Goal: Information Seeking & Learning: Learn about a topic

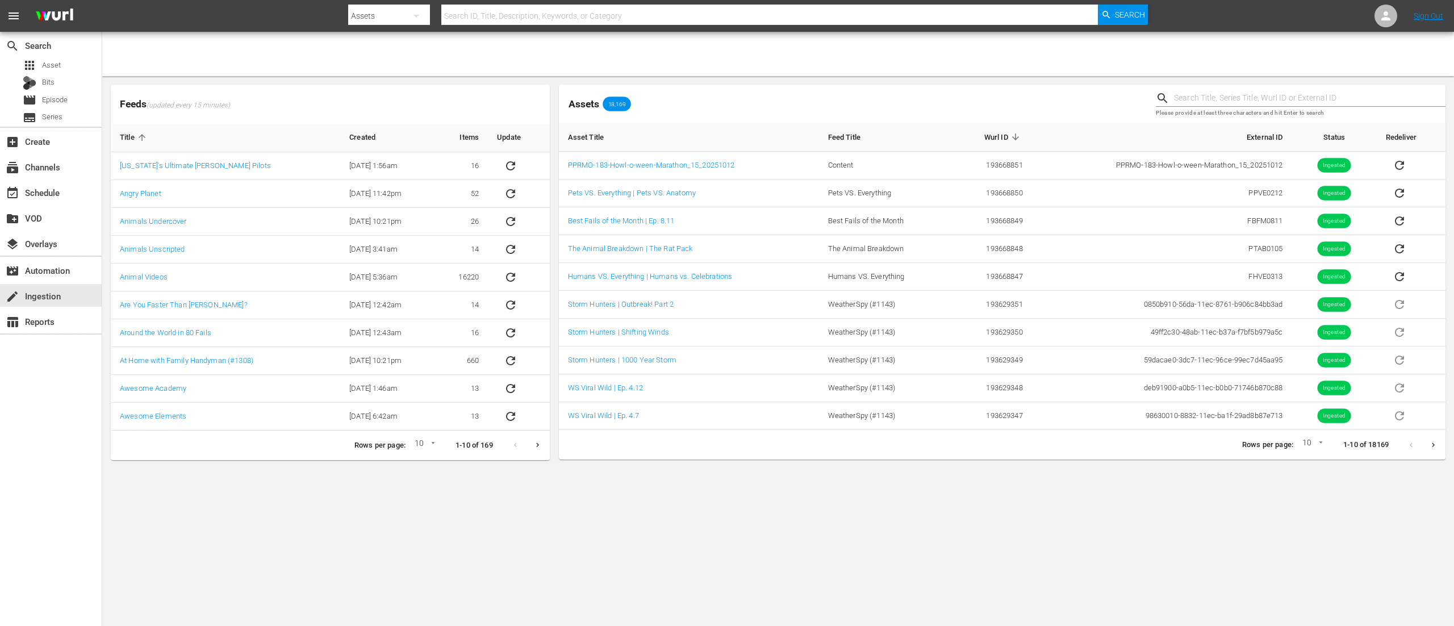
click at [612, 20] on input "text" at bounding box center [769, 15] width 657 height 27
type input "ppve02"
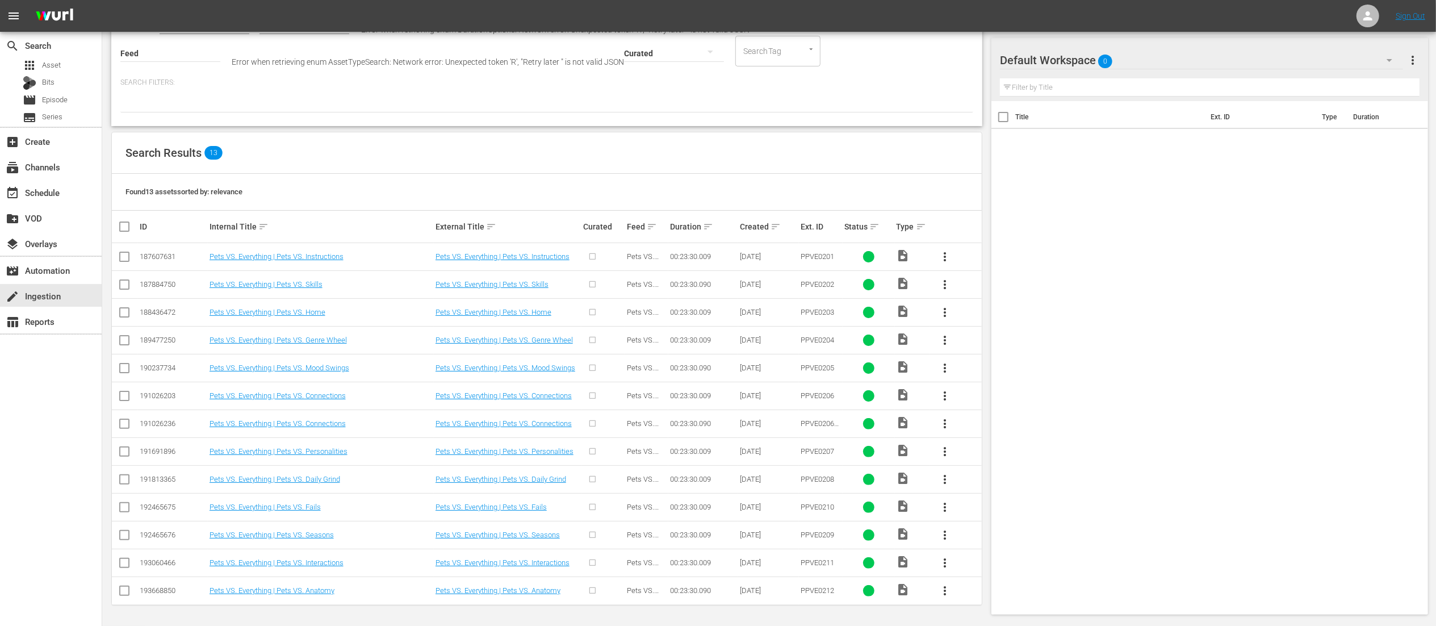
scroll to position [114, 0]
click at [517, 590] on link "Pets VS. Everything | Pets VS. Anatomy" at bounding box center [498, 590] width 125 height 9
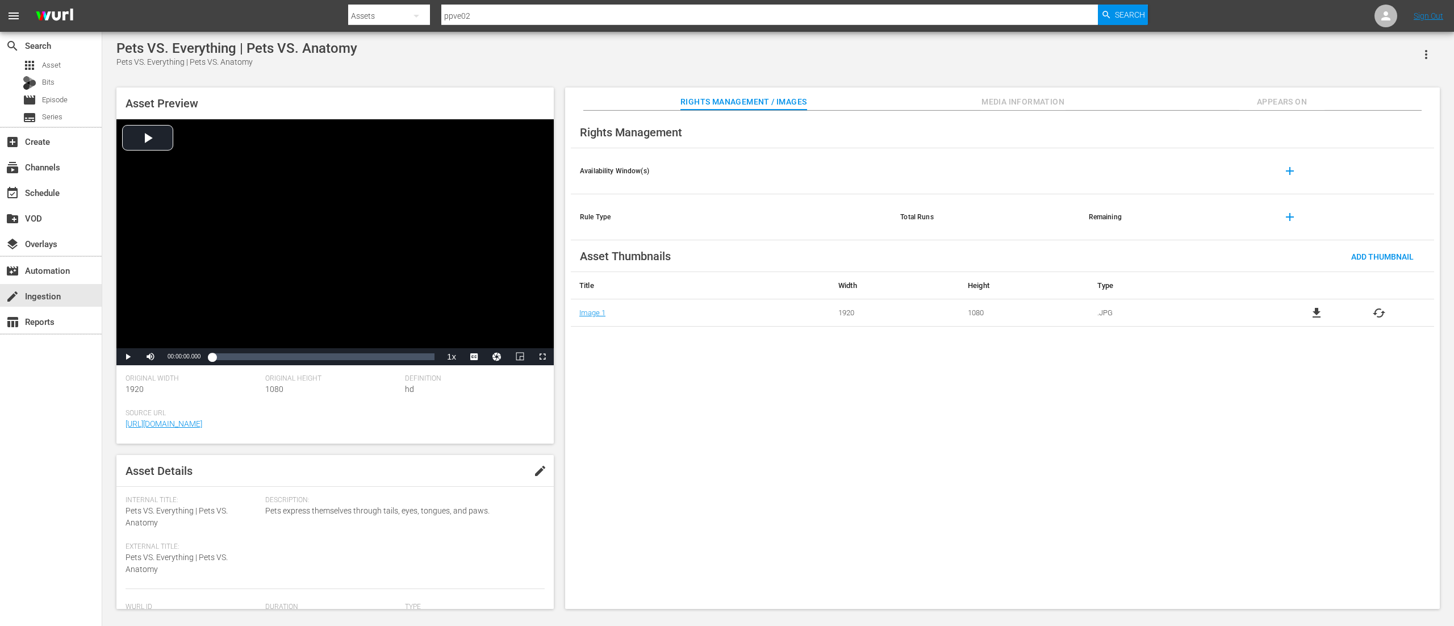
click at [993, 103] on span "Media Information" at bounding box center [1022, 102] width 85 height 14
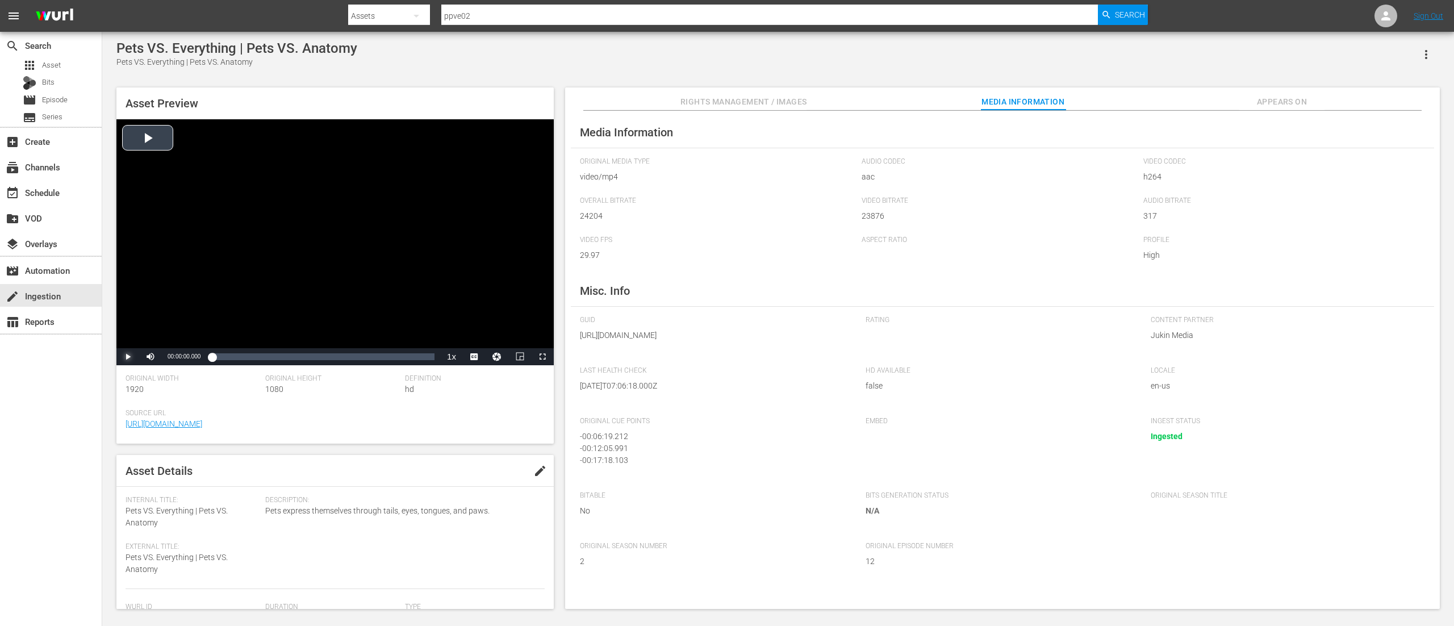
click at [128, 357] on span "Video Player" at bounding box center [128, 357] width 0 height 0
click at [212, 357] on div "00:00:02.852" at bounding box center [212, 356] width 1 height 11
click at [237, 356] on div "Loaded : 0.00% 00:02:27.483 00:00:46.763" at bounding box center [323, 356] width 223 height 11
click at [128, 357] on span "Video Player" at bounding box center [128, 357] width 0 height 0
click at [318, 357] on div "Loaded : 12.76% 00:11:12.670 00:02:43.339" at bounding box center [323, 356] width 223 height 11
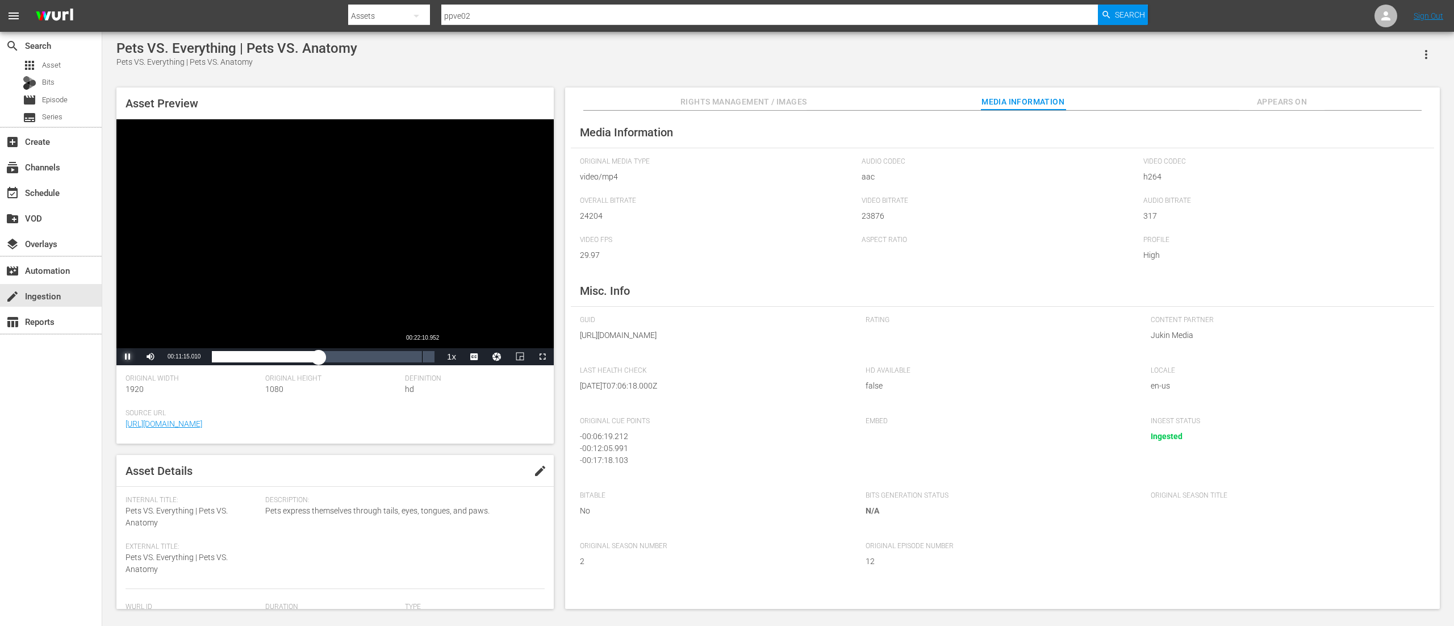
click at [421, 354] on div "Loaded : 48.96% 00:22:10.952 00:11:15.017" at bounding box center [323, 356] width 223 height 11
click at [428, 356] on div "00:22:18.202" at bounding box center [320, 356] width 216 height 11
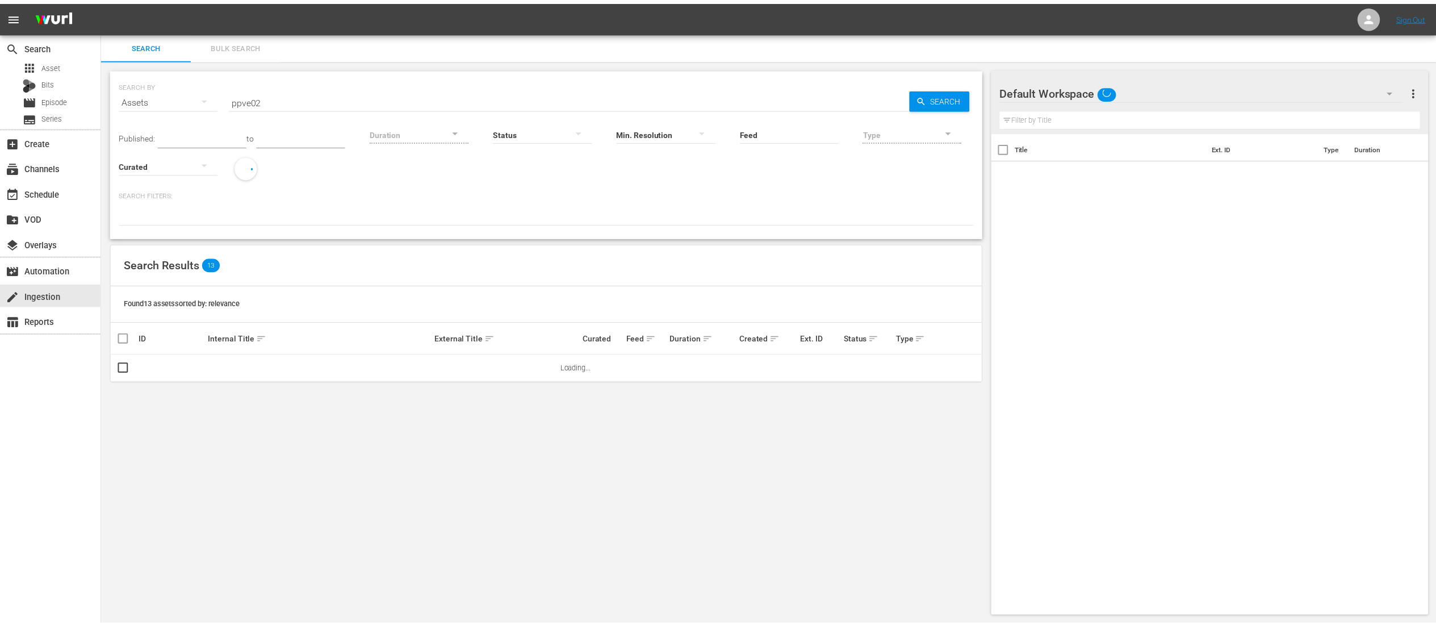
scroll to position [1, 0]
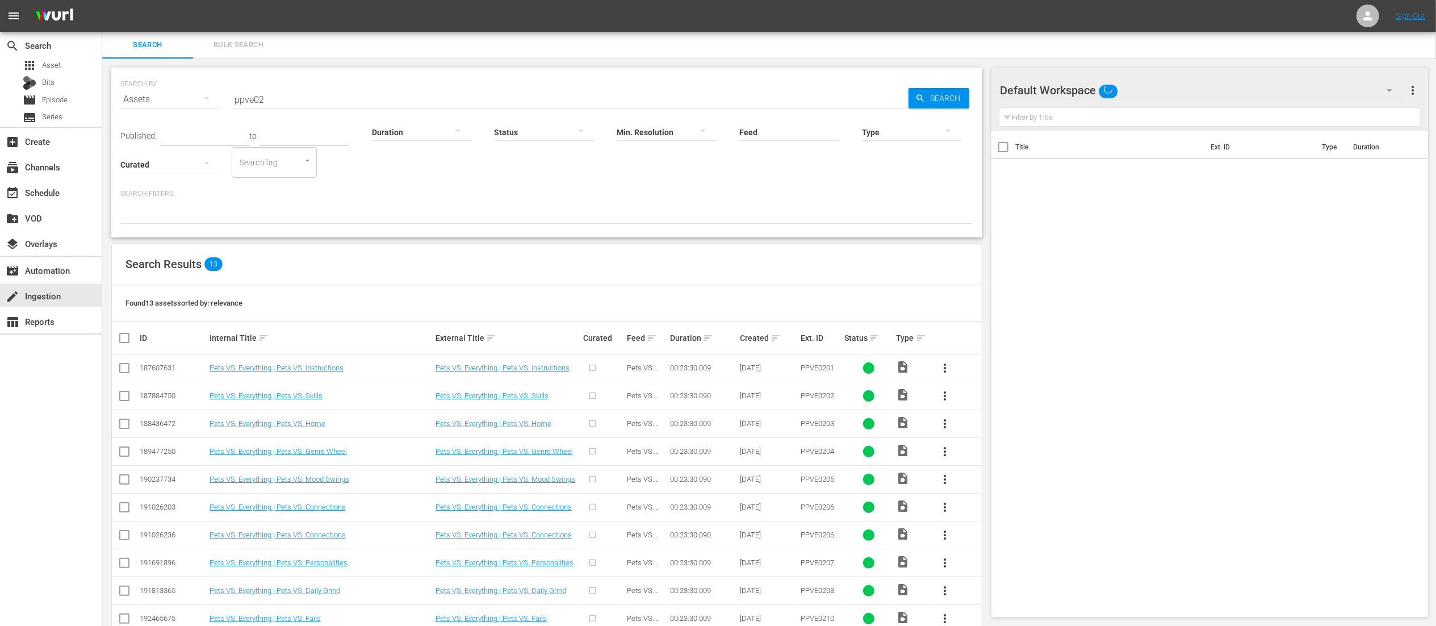
click at [486, 102] on input "ppve02" at bounding box center [570, 99] width 677 height 27
type input "ptab"
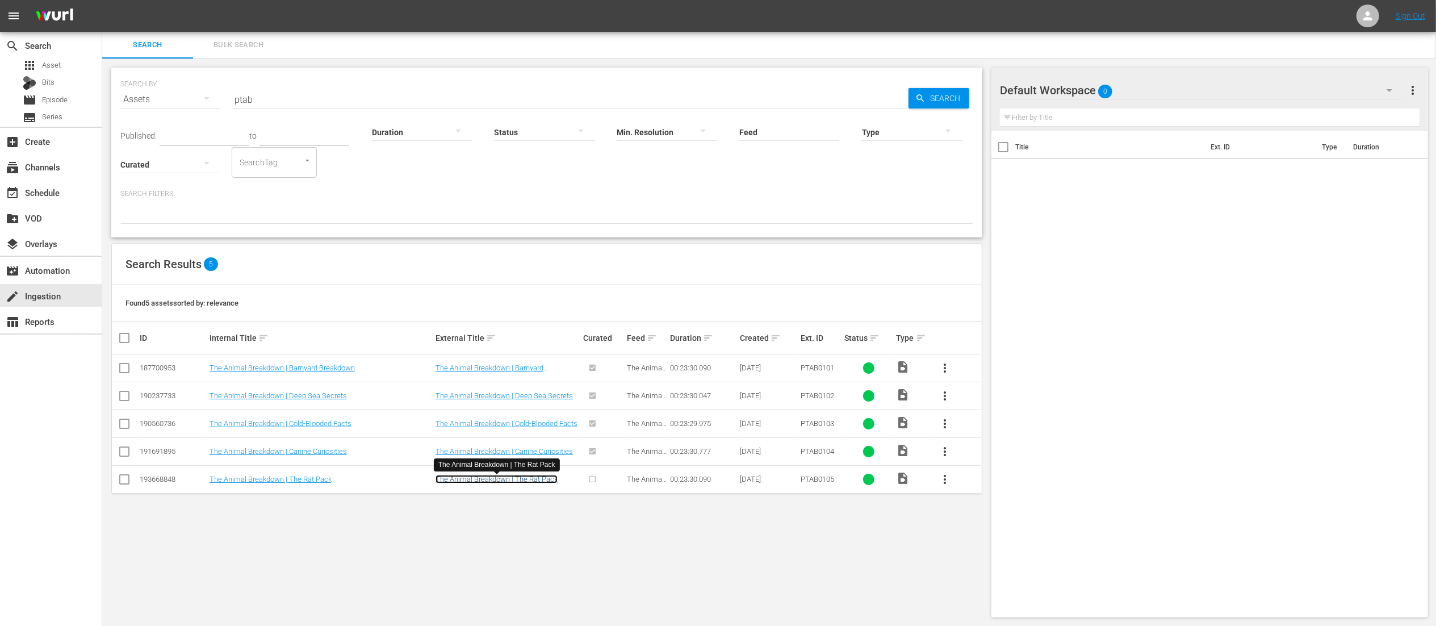
click at [528, 483] on link "The Animal Breakdown | The Rat Pack" at bounding box center [497, 479] width 122 height 9
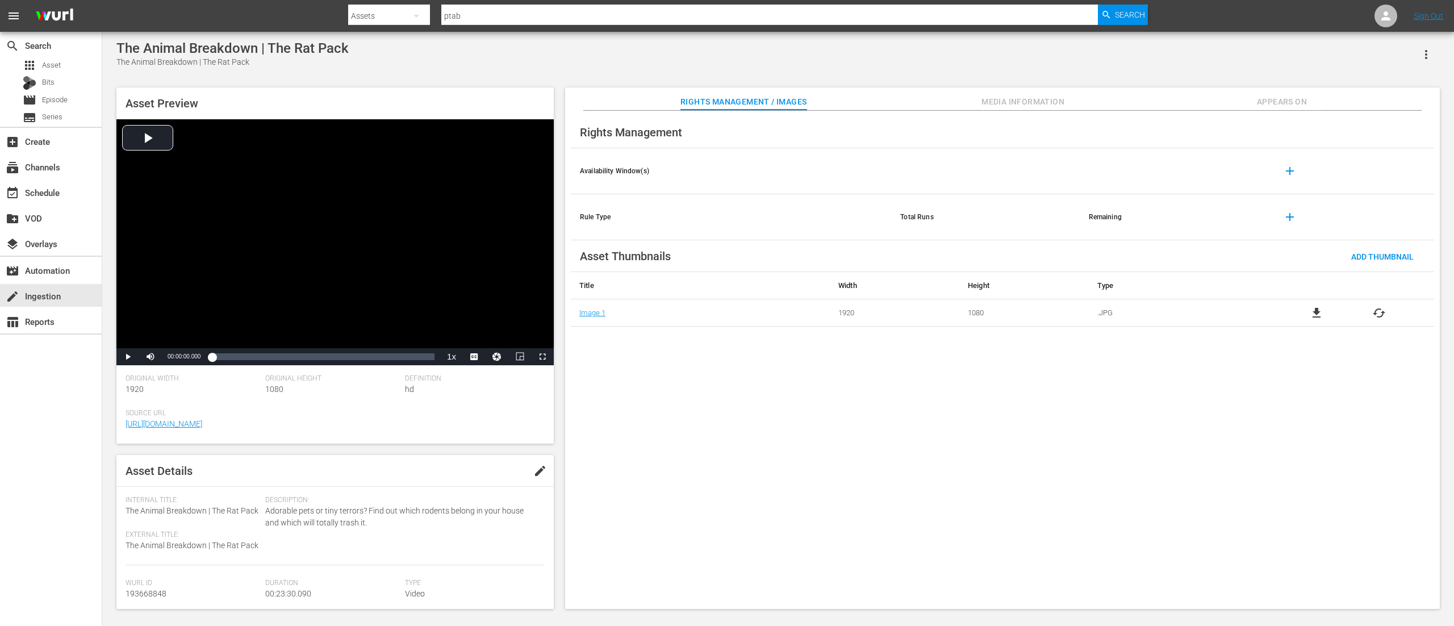
click at [995, 109] on button "Media Information" at bounding box center [1022, 98] width 85 height 23
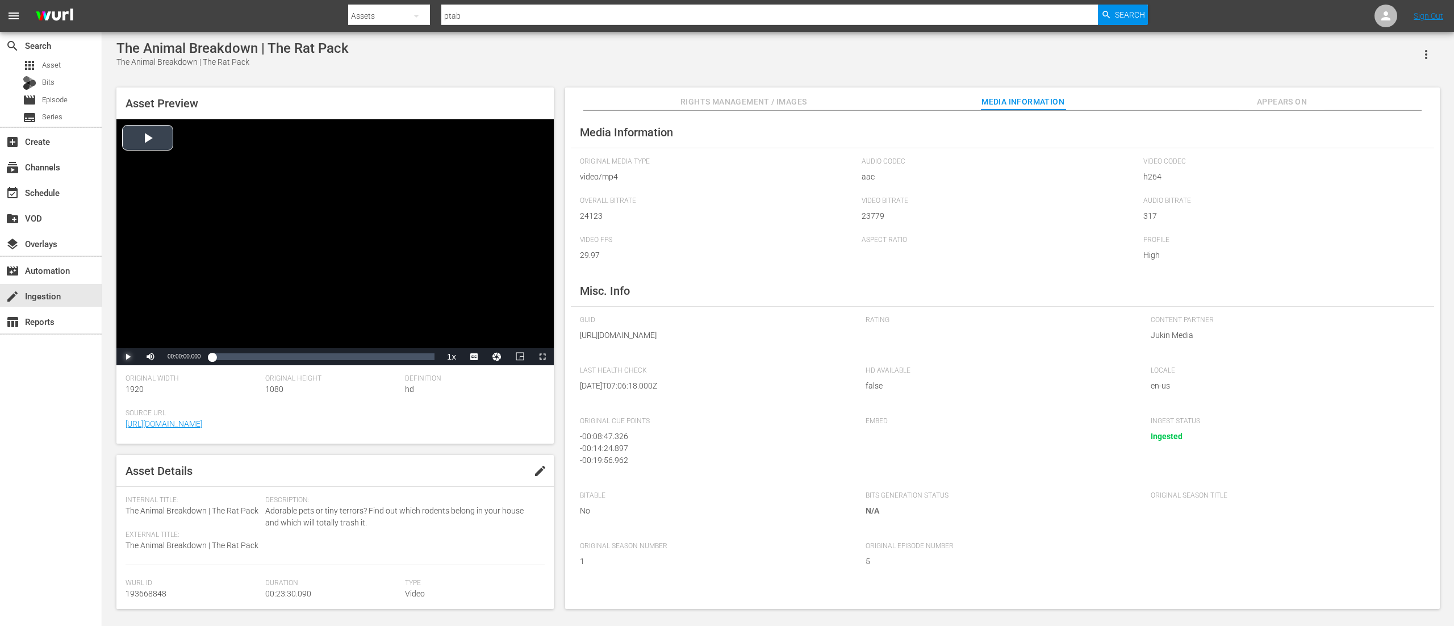
click at [128, 357] on span "Video Player" at bounding box center [128, 357] width 0 height 0
click at [426, 364] on div "Loaded : 9.37% 00:22:36.132 00:01:09.023" at bounding box center [323, 356] width 234 height 17
click at [426, 362] on div "00:22:37.034" at bounding box center [319, 356] width 214 height 11
click at [429, 361] on div "00:23:14.626" at bounding box center [322, 356] width 220 height 11
click at [426, 359] on div "00:22:59.215" at bounding box center [319, 356] width 215 height 11
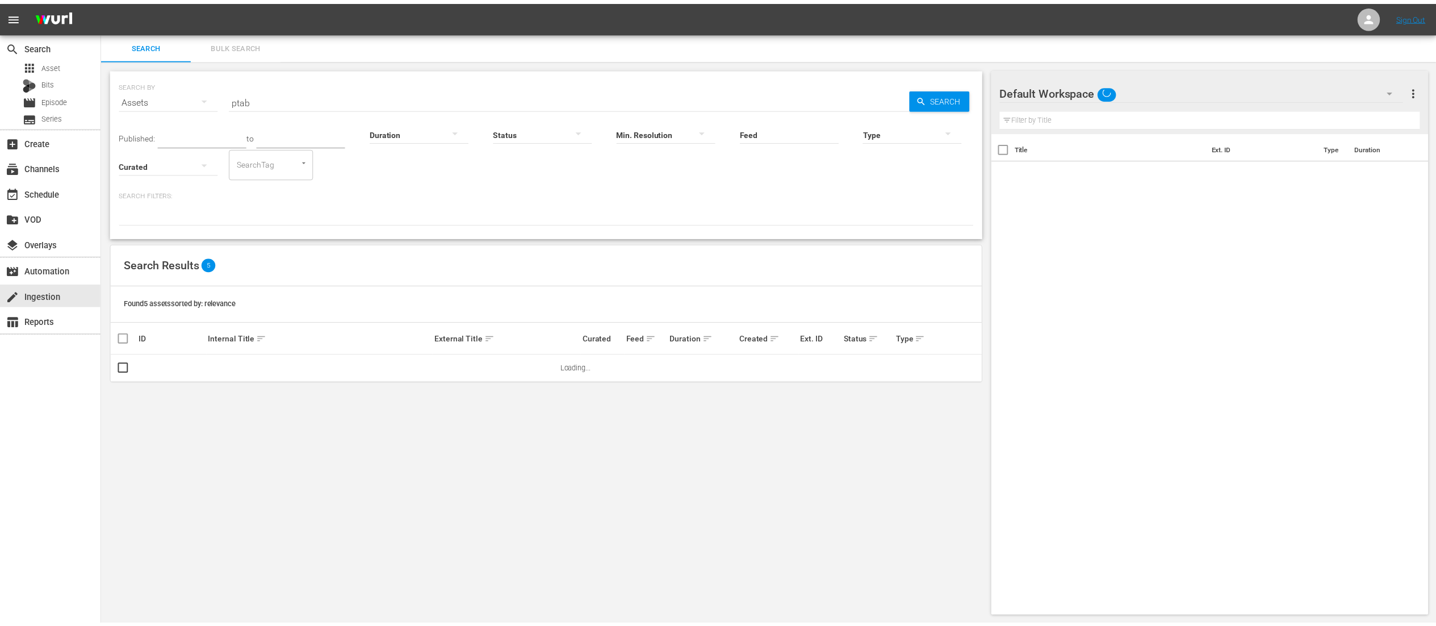
scroll to position [1, 0]
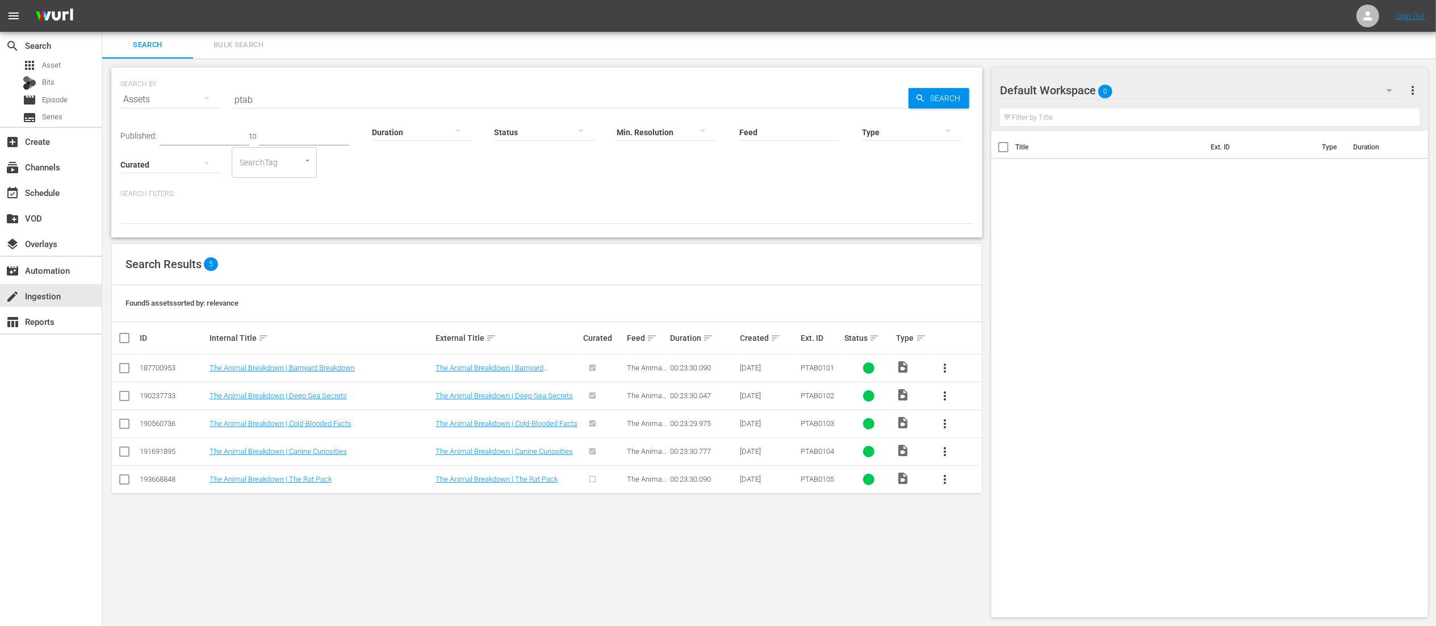
click at [386, 93] on input "ptab" at bounding box center [570, 99] width 677 height 27
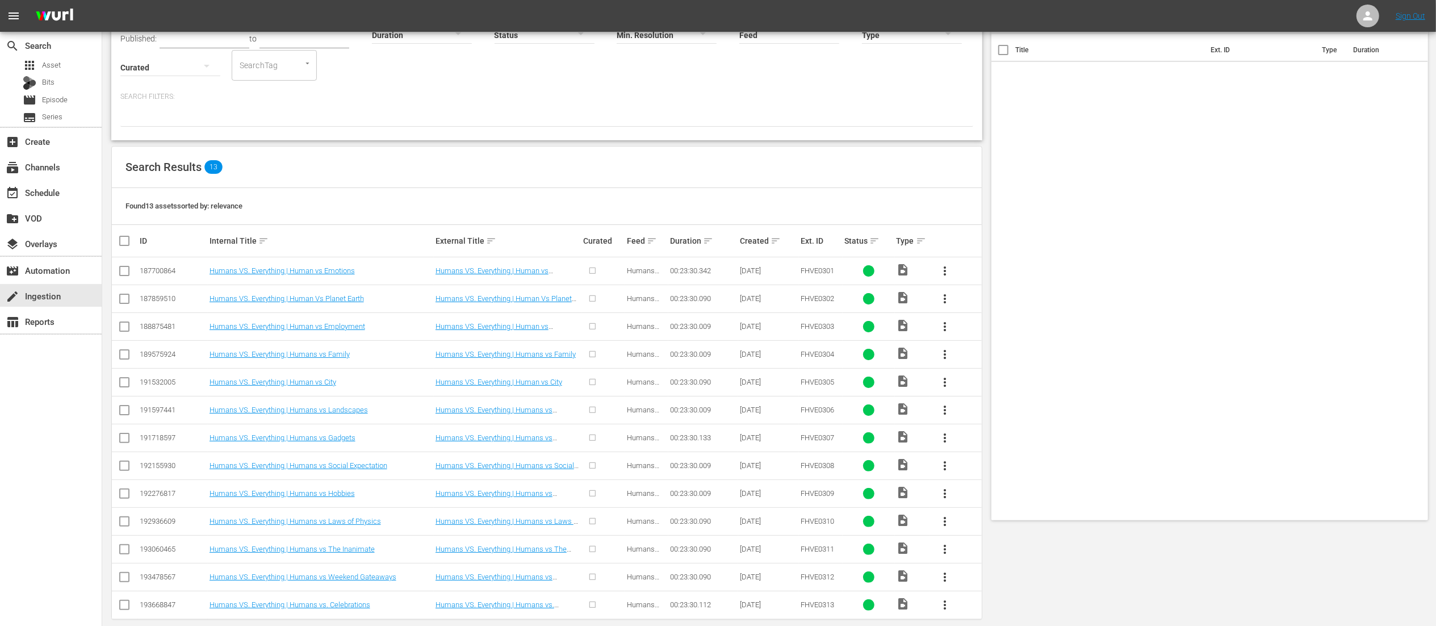
scroll to position [114, 0]
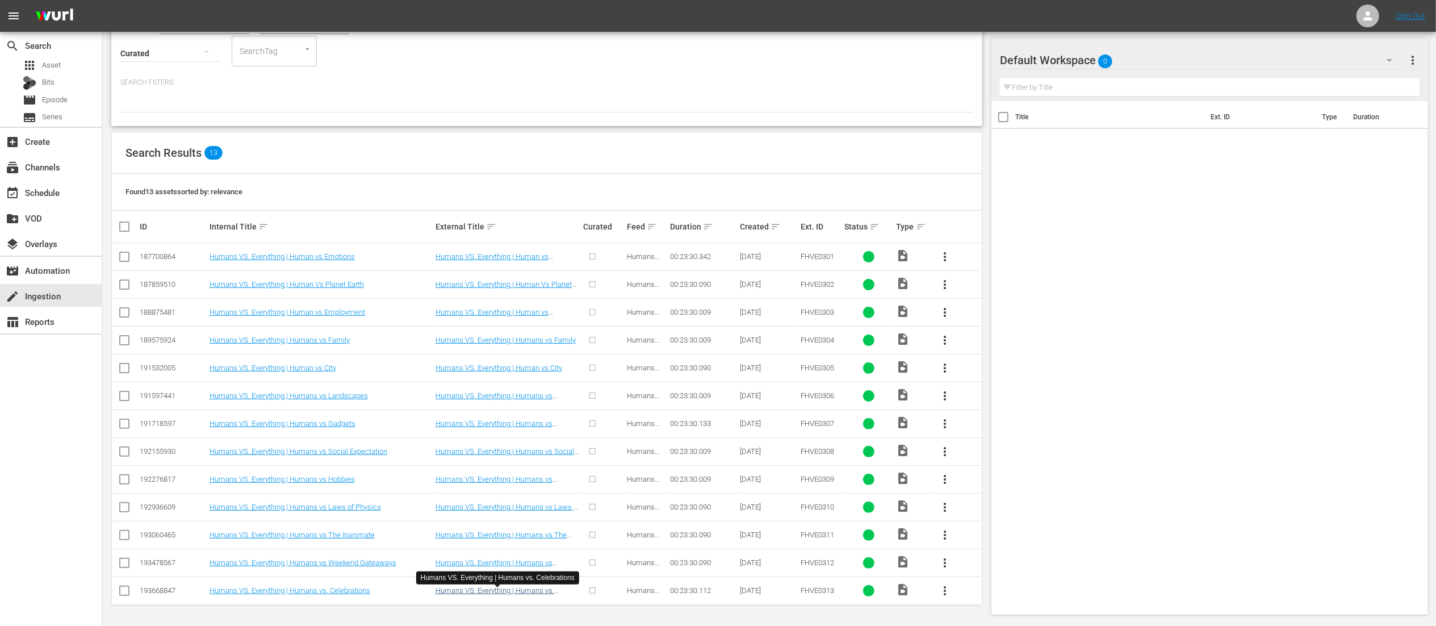
type input "fhve03"
click at [458, 592] on link "Humans VS. Everything | Humans vs. Celebrations" at bounding box center [495, 594] width 119 height 17
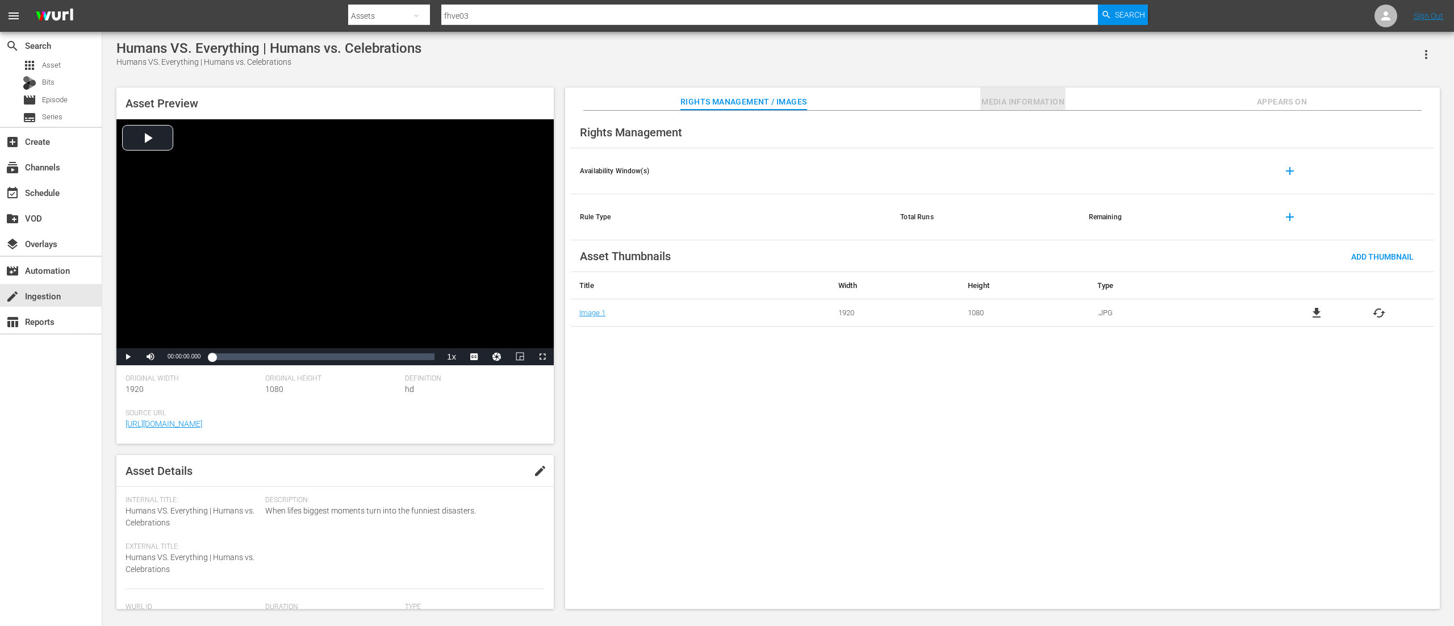
click at [984, 106] on span "Media Information" at bounding box center [1022, 102] width 85 height 14
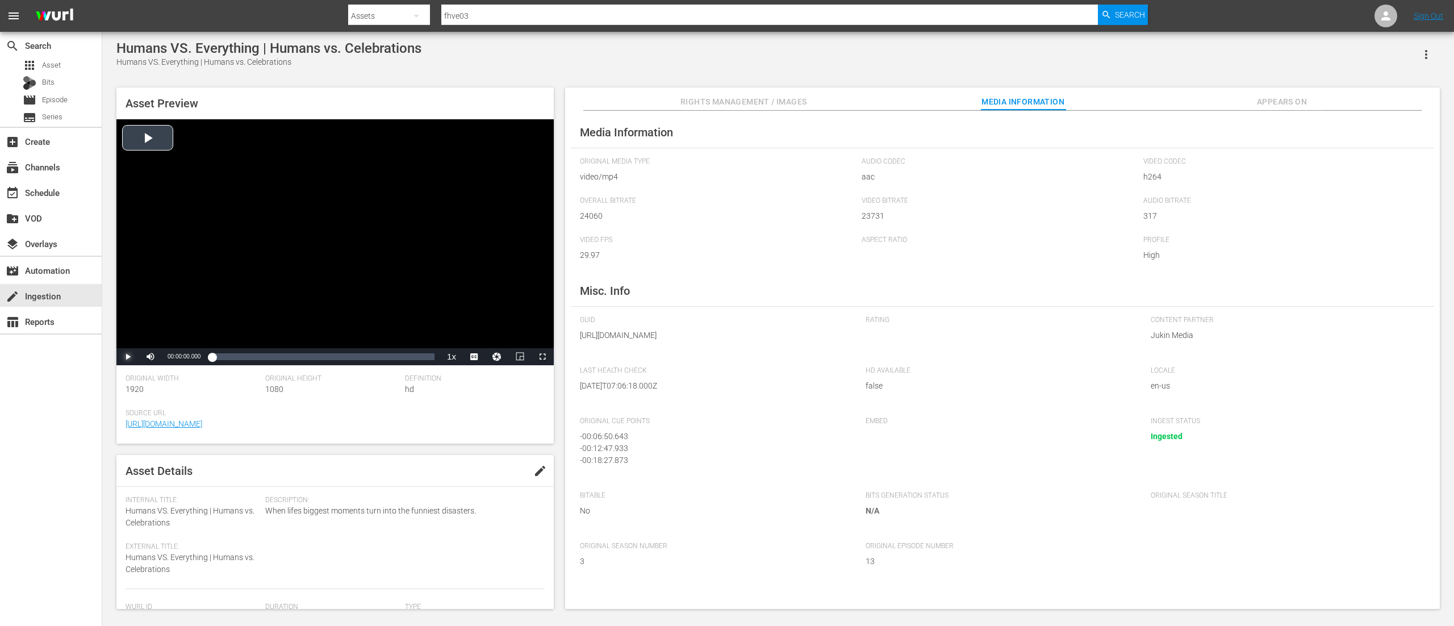
click at [128, 357] on span "Video Player" at bounding box center [128, 357] width 0 height 0
click at [221, 358] on div "Loaded : 12.76% 00:00:53.958 00:02:00.666" at bounding box center [323, 356] width 223 height 11
click at [216, 358] on div "00:00:59.367" at bounding box center [216, 356] width 9 height 11
click at [212, 354] on div "00:00:27.478" at bounding box center [214, 356] width 5 height 11
drag, startPoint x: 215, startPoint y: 354, endPoint x: 207, endPoint y: 354, distance: 8.0
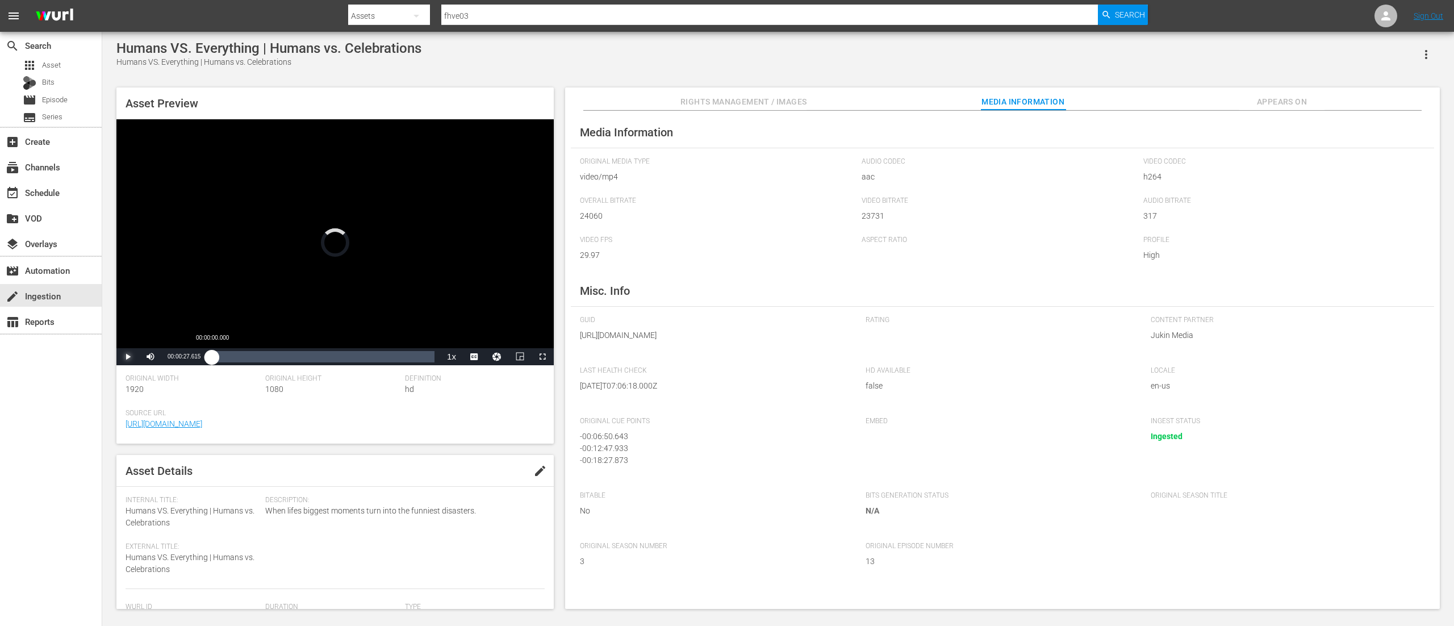
click at [212, 354] on div "00:00:00.000" at bounding box center [212, 356] width 0 height 11
click at [128, 357] on span "Video Player" at bounding box center [128, 357] width 0 height 0
click at [426, 362] on div "Loaded : 5.53% 00:22:36.153 00:00:29.730" at bounding box center [323, 356] width 223 height 11
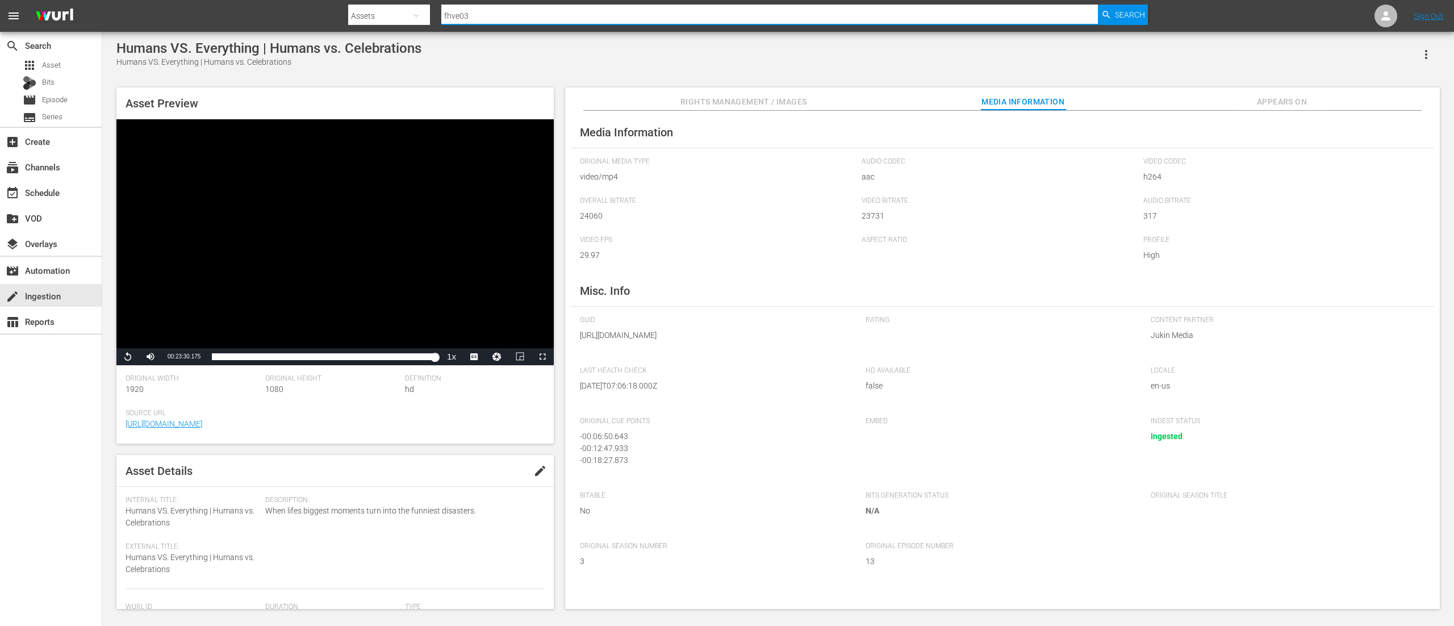
click at [495, 14] on input "fhve03" at bounding box center [769, 15] width 657 height 27
type input "fbfm08"
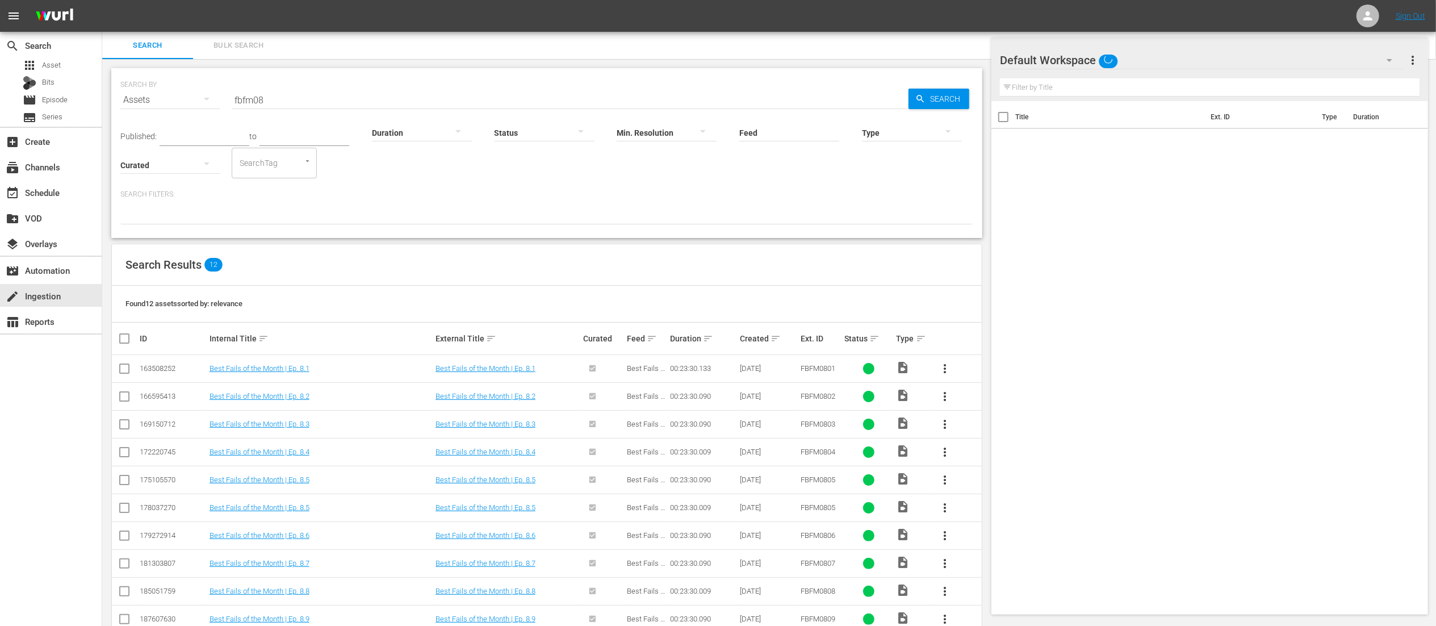
scroll to position [86, 0]
